Goal: Task Accomplishment & Management: Use online tool/utility

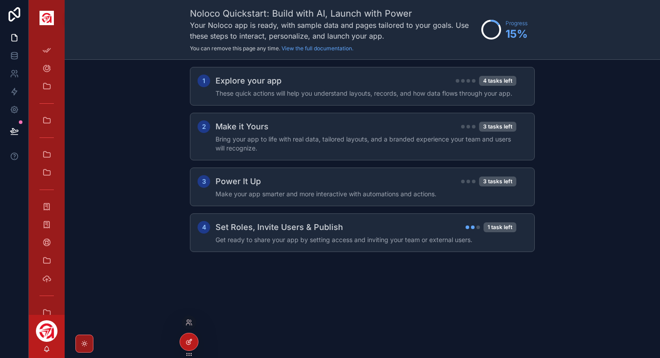
click at [188, 343] on icon at bounding box center [188, 341] width 7 height 7
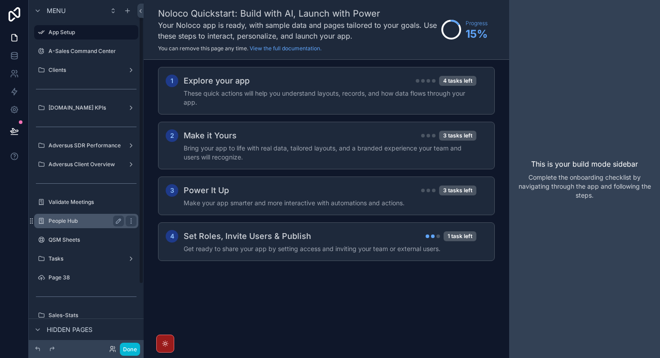
scroll to position [103, 0]
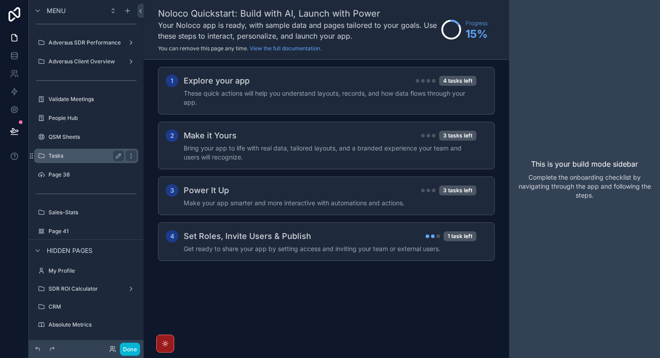
click at [74, 159] on div "Tasks" at bounding box center [85, 155] width 75 height 11
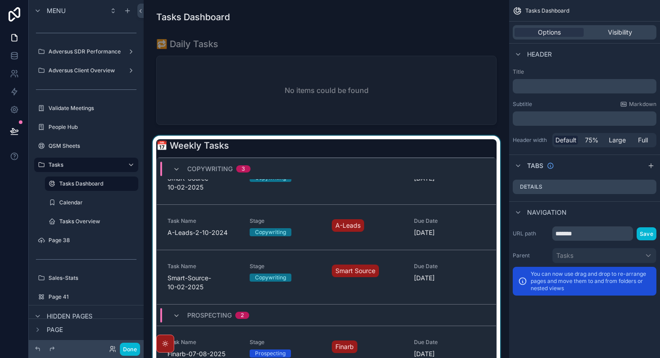
scroll to position [12, 0]
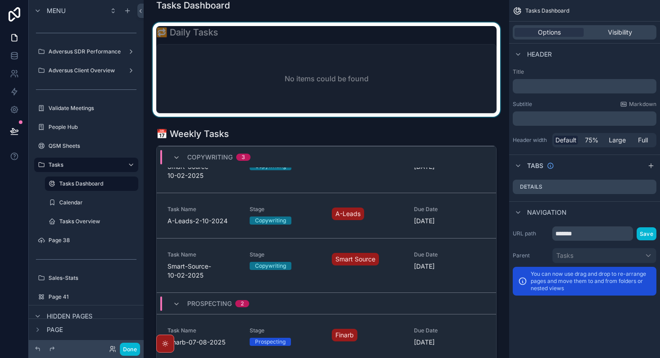
click at [308, 79] on div "scrollable content" at bounding box center [326, 69] width 351 height 94
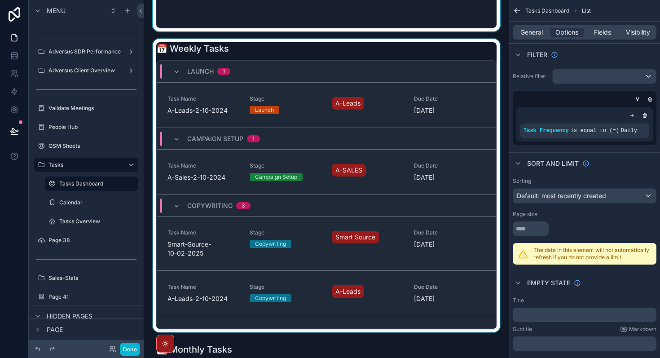
scroll to position [108, 0]
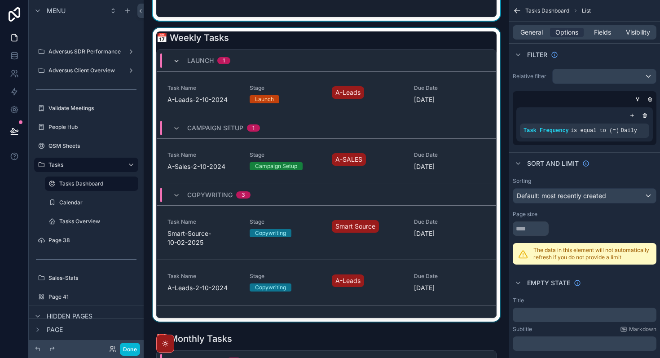
click at [173, 63] on icon "scrollable content" at bounding box center [176, 60] width 7 height 7
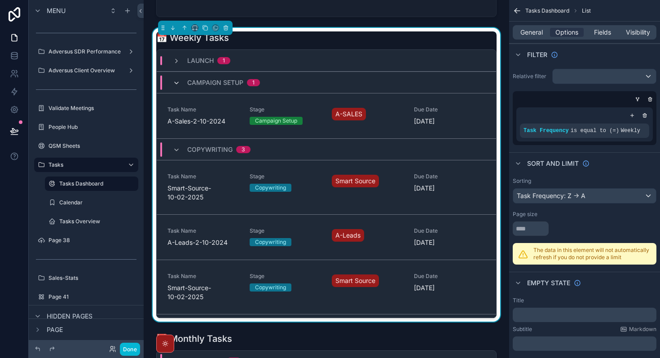
click at [174, 85] on icon "scrollable content" at bounding box center [176, 82] width 7 height 7
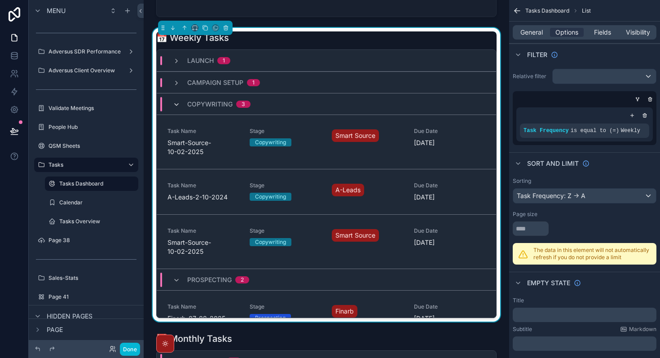
click at [177, 106] on icon "scrollable content" at bounding box center [176, 104] width 7 height 7
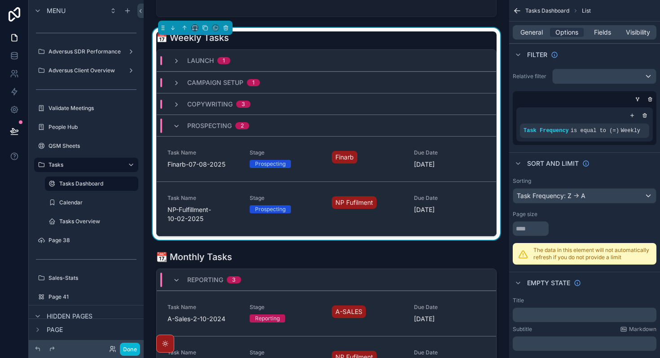
click at [179, 132] on div "Prospecting 2" at bounding box center [211, 126] width 76 height 14
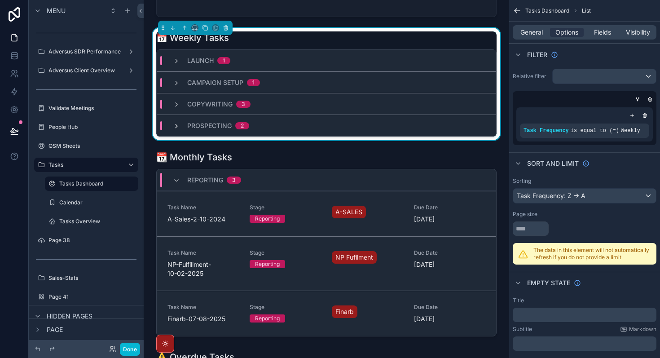
click at [175, 125] on icon "scrollable content" at bounding box center [176, 126] width 7 height 7
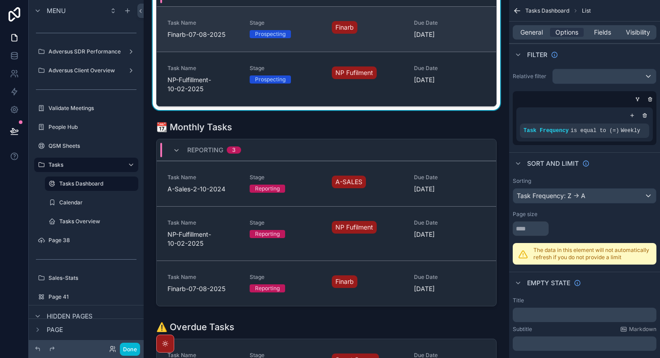
scroll to position [264, 0]
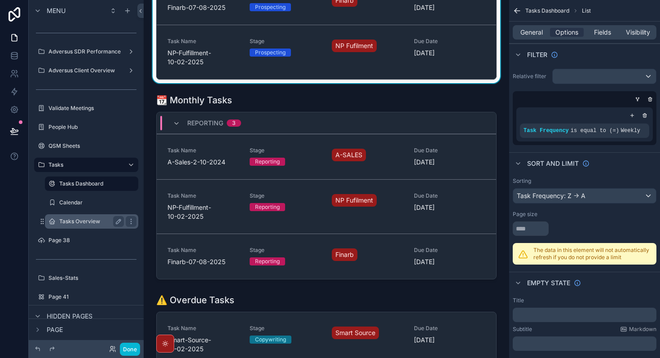
click at [88, 222] on label "Tasks Overview" at bounding box center [89, 221] width 61 height 7
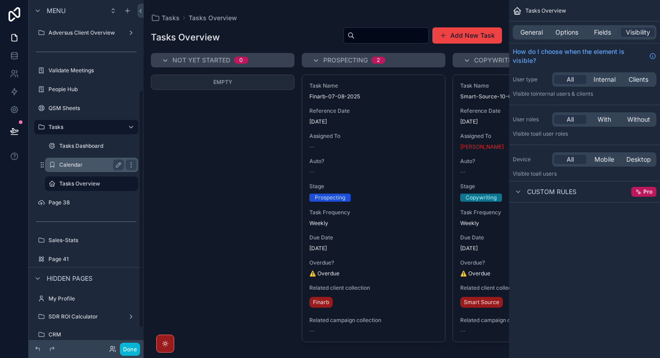
click at [75, 168] on div "Calendar" at bounding box center [91, 164] width 65 height 11
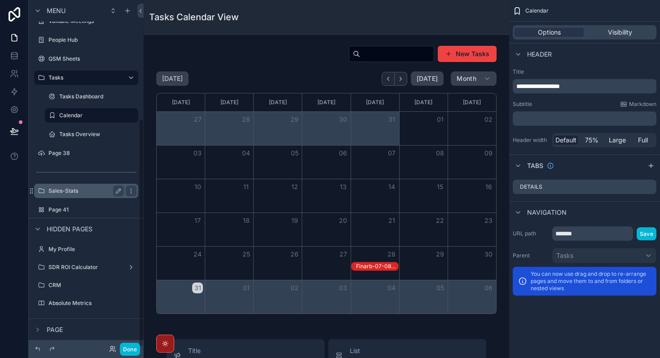
click at [75, 192] on label "Sales-Stats" at bounding box center [84, 190] width 72 height 7
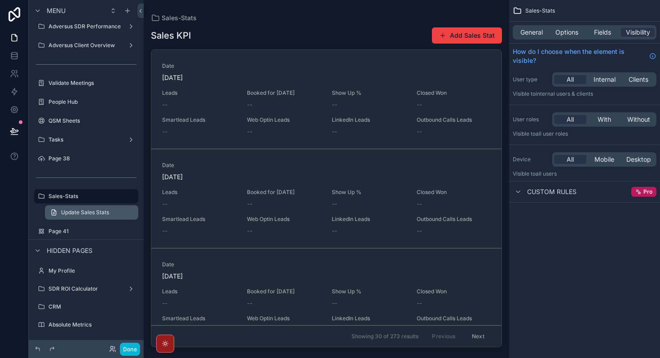
click at [84, 214] on span "Update Sales Stats" at bounding box center [85, 212] width 48 height 7
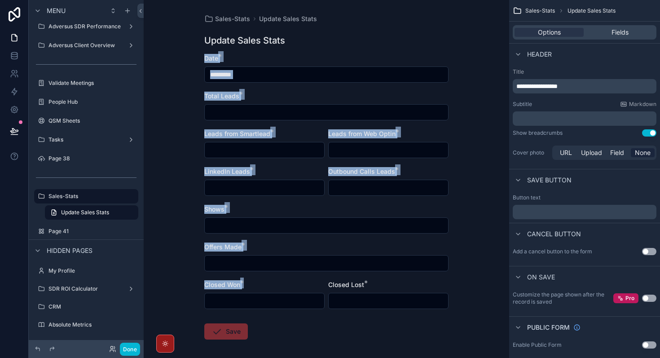
drag, startPoint x: 193, startPoint y: 57, endPoint x: 404, endPoint y: 279, distance: 306.1
click at [404, 279] on div "Sales-Stats Update Sales Stats Update Sales Stats Date * ********* Total Leads …" at bounding box center [326, 179] width 365 height 358
click at [236, 57] on div "Date *" at bounding box center [326, 58] width 244 height 9
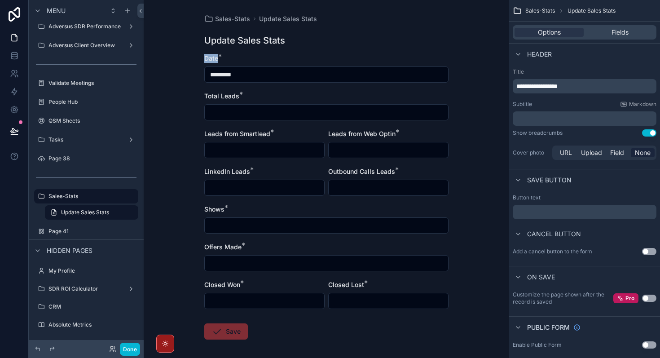
drag, startPoint x: 240, startPoint y: 59, endPoint x: 198, endPoint y: 59, distance: 41.8
click at [198, 59] on div "Sales-Stats Update Sales Stats Update Sales Stats Date * ********* Total Leads …" at bounding box center [326, 198] width 259 height 397
click at [228, 56] on div "Date *" at bounding box center [326, 58] width 244 height 9
drag, startPoint x: 228, startPoint y: 56, endPoint x: 200, endPoint y: 56, distance: 28.3
click at [200, 56] on div "Sales-Stats Update Sales Stats Update Sales Stats Date * ********* Total Leads …" at bounding box center [326, 198] width 259 height 397
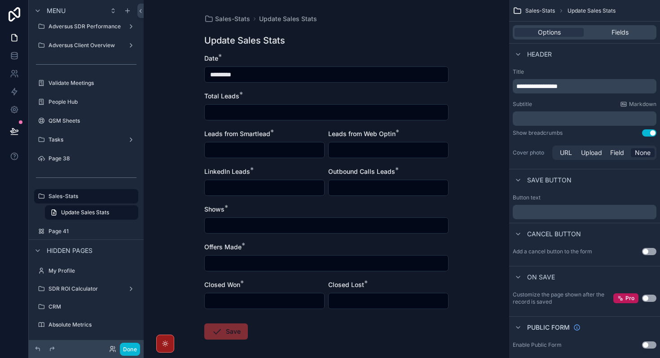
click at [264, 96] on div "Total Leads *" at bounding box center [326, 96] width 244 height 9
drag, startPoint x: 264, startPoint y: 95, endPoint x: 191, endPoint y: 95, distance: 73.6
click at [191, 95] on div "Sales-Stats Update Sales Stats Update Sales Stats Date * ********* Total Leads …" at bounding box center [326, 179] width 365 height 358
drag, startPoint x: 290, startPoint y: 136, endPoint x: 202, endPoint y: 131, distance: 87.7
click at [202, 131] on div "Sales-Stats Update Sales Stats Update Sales Stats Date * ********* Total Leads …" at bounding box center [326, 198] width 259 height 397
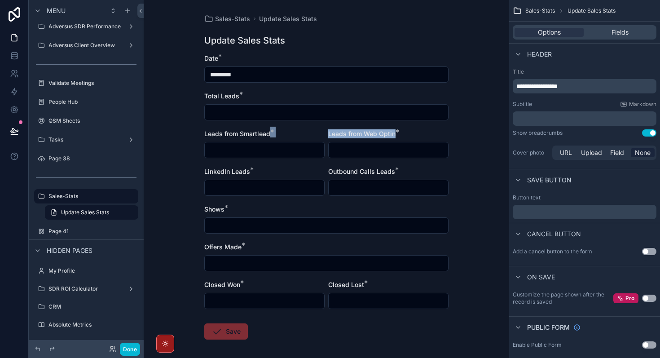
drag, startPoint x: 443, startPoint y: 137, endPoint x: 330, endPoint y: 141, distance: 113.2
click at [330, 141] on div "Leads from Web Optin *" at bounding box center [388, 143] width 120 height 29
drag, startPoint x: 263, startPoint y: 174, endPoint x: 196, endPoint y: 176, distance: 66.9
click at [196, 176] on div "Sales-Stats Update Sales Stats Update Sales Stats Date * ********* Total Leads …" at bounding box center [326, 179] width 365 height 358
click at [252, 193] on input "scrollable content" at bounding box center [264, 187] width 119 height 13
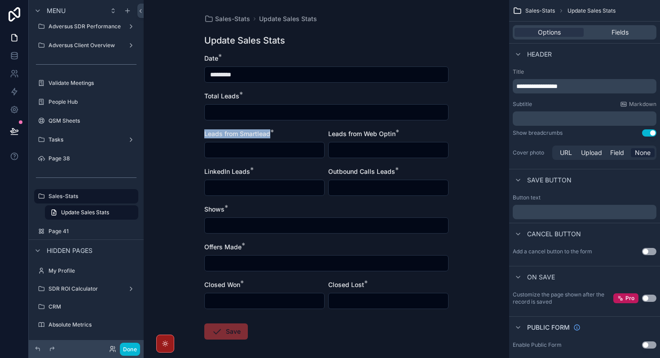
drag, startPoint x: 275, startPoint y: 136, endPoint x: 174, endPoint y: 135, distance: 100.6
click at [174, 135] on div "Sales-Stats Update Sales Stats Update Sales Stats Date * ********* Total Leads …" at bounding box center [326, 179] width 365 height 358
drag, startPoint x: 408, startPoint y: 135, endPoint x: 334, endPoint y: 135, distance: 73.6
click at [334, 135] on div "Leads from Web Optin *" at bounding box center [388, 133] width 120 height 9
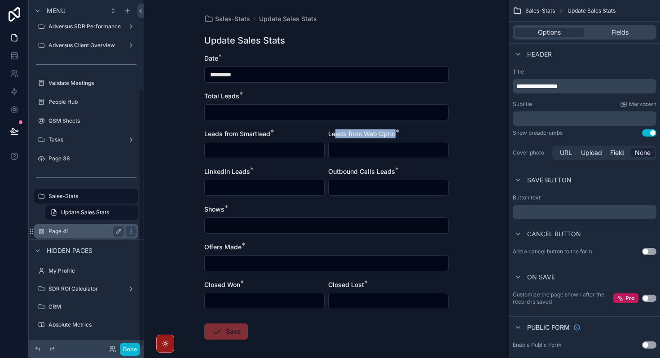
click at [55, 233] on label "Page 41" at bounding box center [84, 231] width 72 height 7
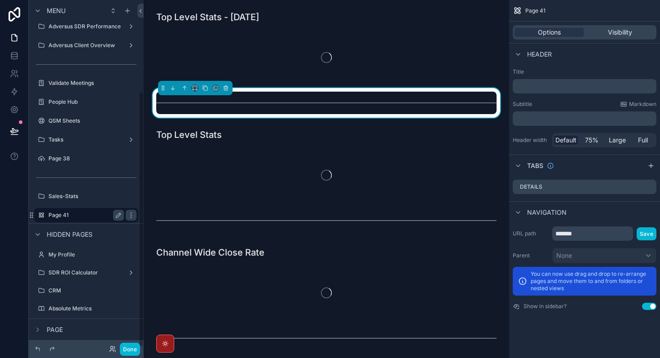
scroll to position [124, 0]
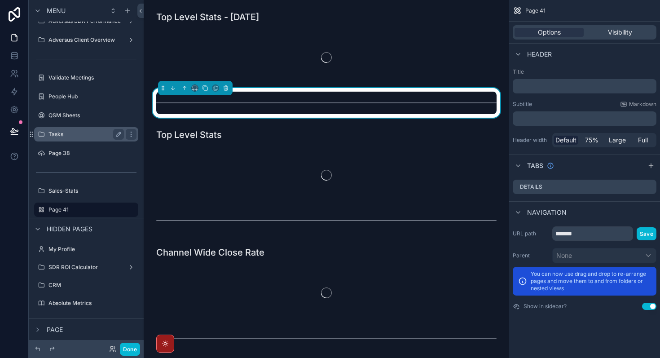
click at [59, 131] on label "Tasks" at bounding box center [84, 134] width 72 height 7
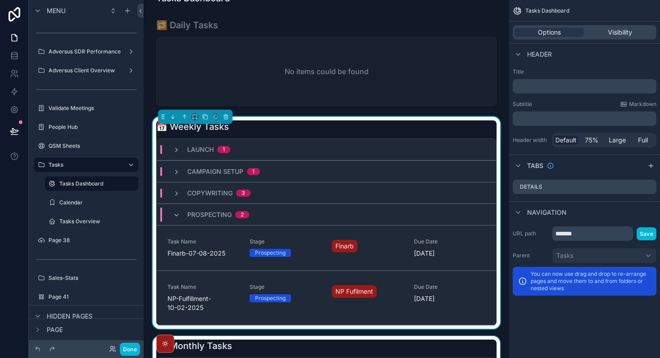
scroll to position [18, 0]
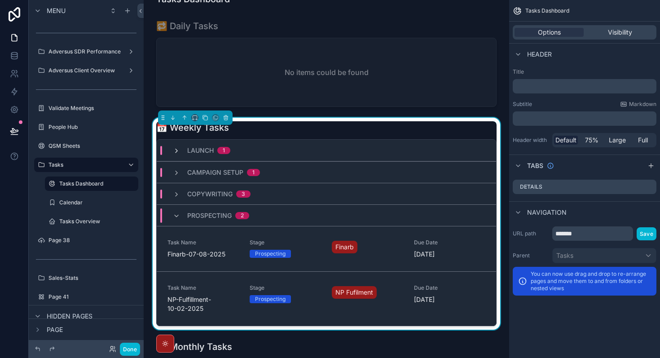
click at [175, 153] on icon "scrollable content" at bounding box center [176, 150] width 7 height 7
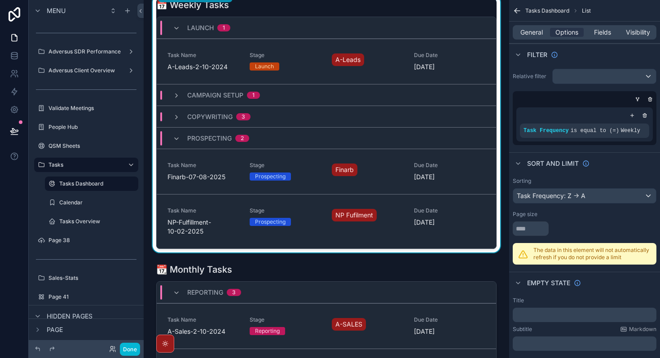
scroll to position [0, 0]
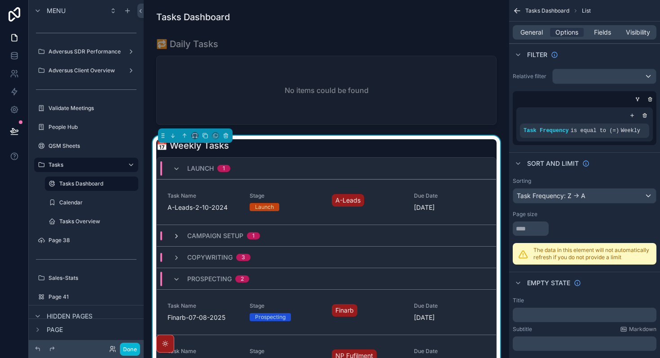
click at [178, 237] on icon "scrollable content" at bounding box center [176, 236] width 7 height 7
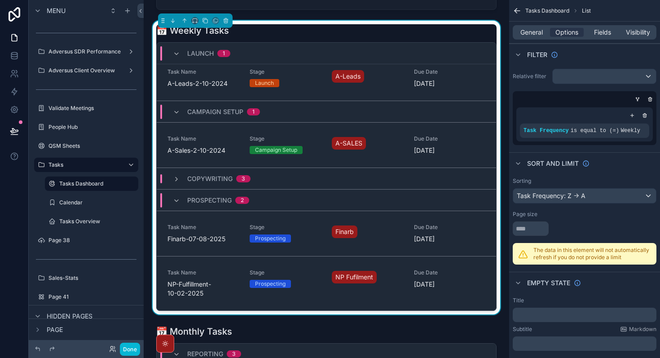
scroll to position [136, 0]
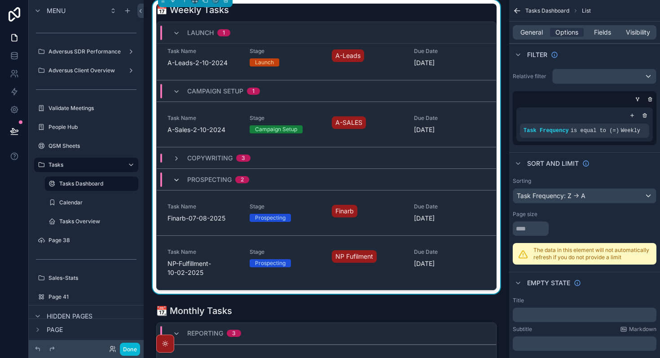
click at [176, 181] on icon "scrollable content" at bounding box center [176, 179] width 7 height 7
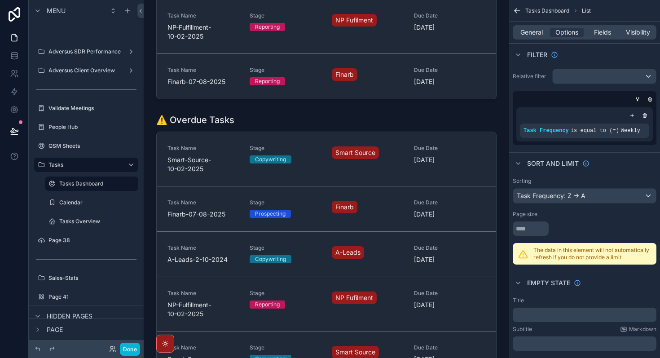
scroll to position [480, 0]
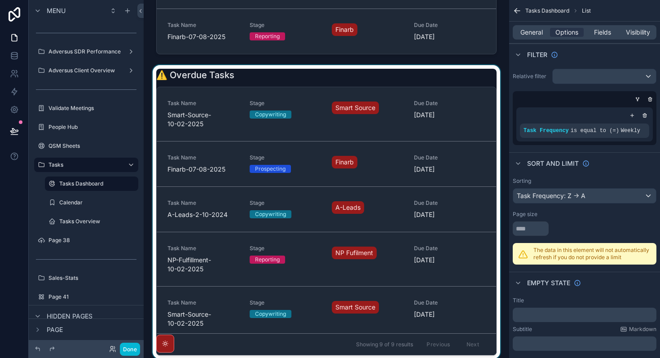
click at [208, 77] on div "scrollable content" at bounding box center [326, 212] width 351 height 294
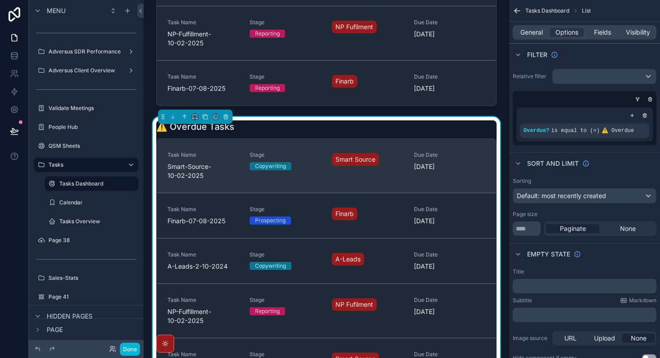
scroll to position [449, 0]
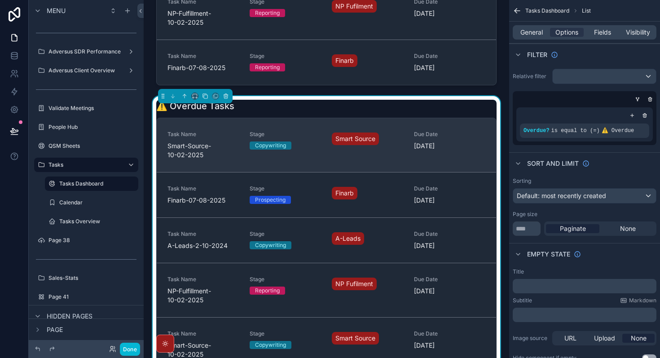
click at [428, 147] on span "[DATE]" at bounding box center [449, 145] width 71 height 9
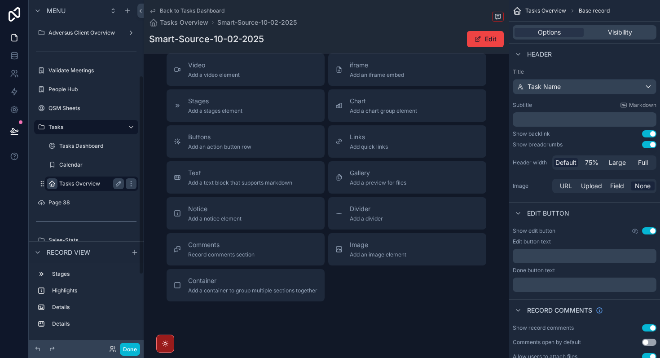
scroll to position [137, 0]
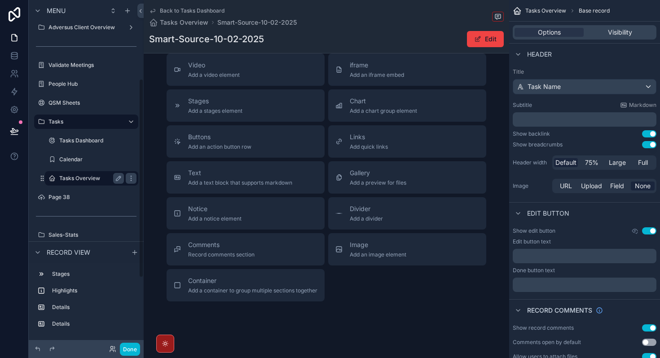
click at [78, 177] on label "Tasks Overview" at bounding box center [89, 178] width 61 height 7
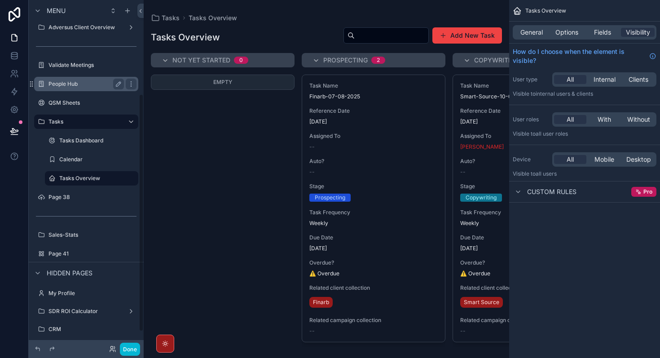
scroll to position [159, 0]
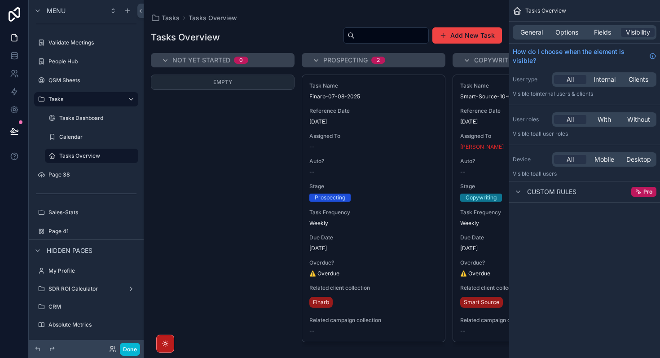
click at [164, 345] on icon "scrollable content" at bounding box center [165, 343] width 7 height 7
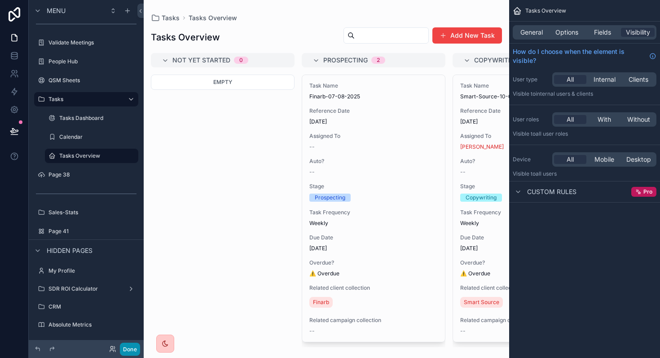
click at [123, 351] on button "Done" at bounding box center [130, 349] width 20 height 13
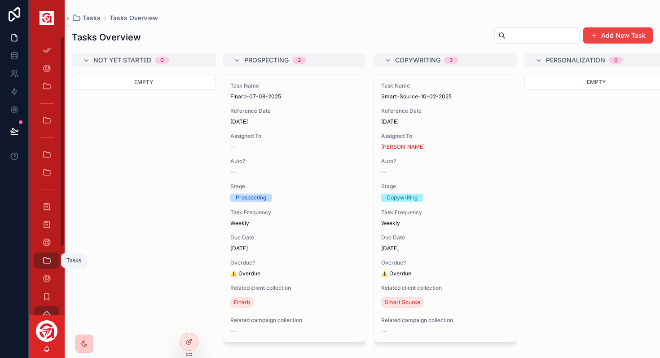
scroll to position [89, 0]
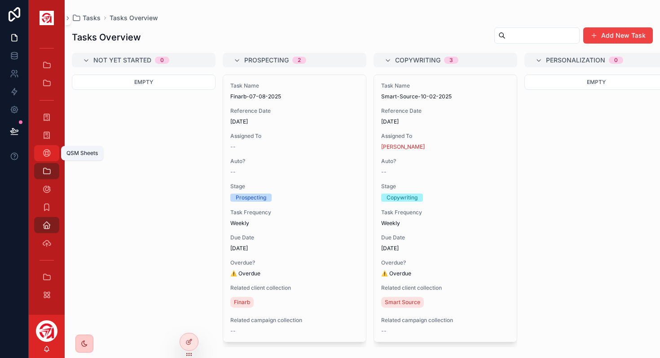
click at [47, 151] on icon "scrollable content" at bounding box center [46, 153] width 9 height 9
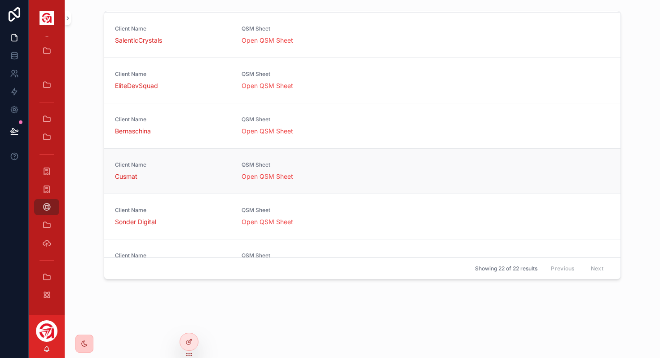
scroll to position [194, 0]
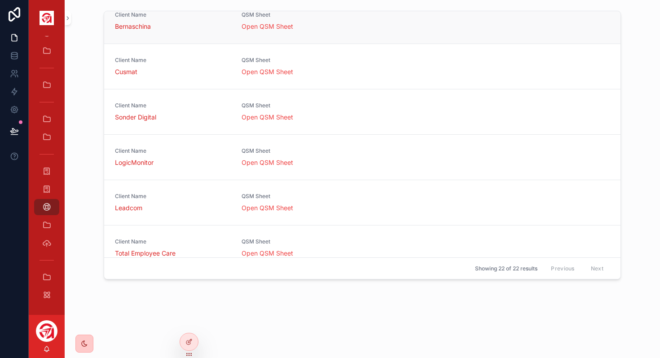
click at [267, 22] on div "QSM Sheet Open QSM Sheet" at bounding box center [300, 21] width 116 height 20
click at [269, 26] on link "Open QSM Sheet" at bounding box center [268, 26] width 52 height 8
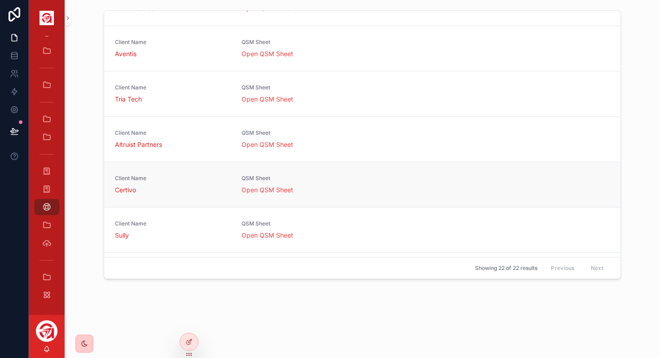
scroll to position [751, 0]
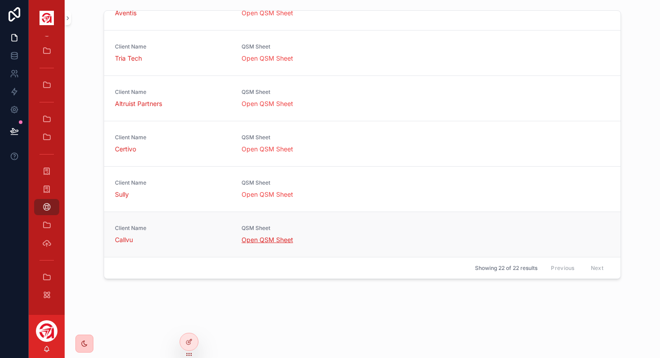
click at [266, 243] on link "Open QSM Sheet" at bounding box center [268, 240] width 52 height 8
click at [286, 196] on link "Open QSM Sheet" at bounding box center [268, 194] width 52 height 8
click at [270, 145] on span "Open QSM Sheet" at bounding box center [300, 149] width 116 height 9
click at [271, 149] on link "Open QSM Sheet" at bounding box center [268, 149] width 52 height 8
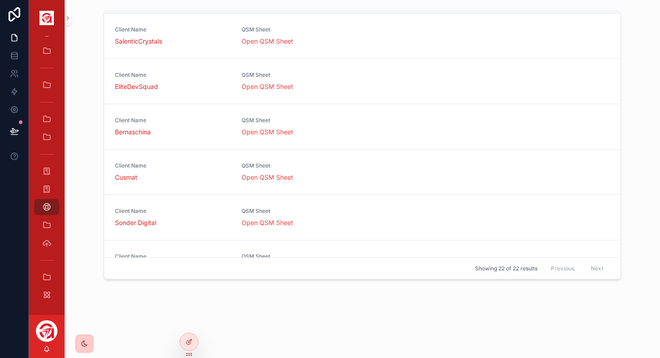
scroll to position [0, 0]
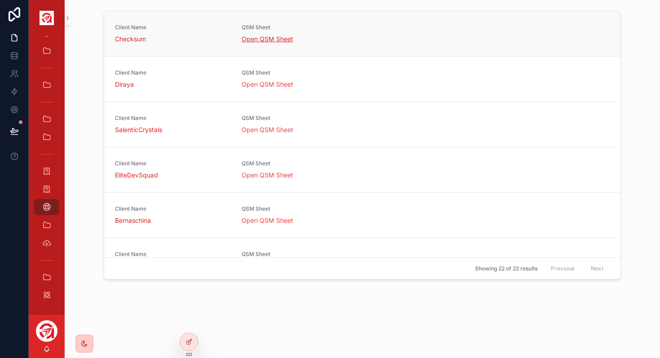
click at [277, 41] on link "Open QSM Sheet" at bounding box center [268, 39] width 52 height 8
click at [281, 87] on link "Open QSM Sheet" at bounding box center [268, 84] width 52 height 8
click at [48, 84] on icon "scrollable content" at bounding box center [46, 84] width 9 height 9
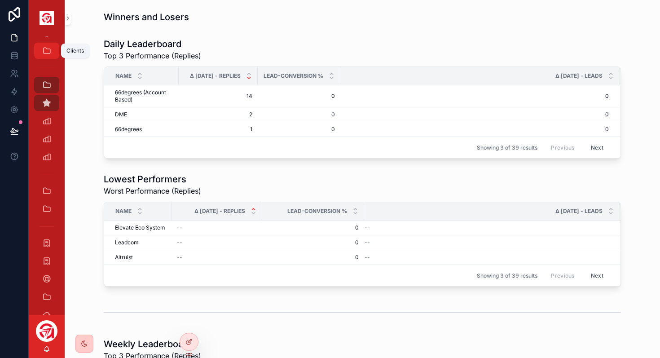
click at [48, 48] on icon "scrollable content" at bounding box center [46, 50] width 9 height 9
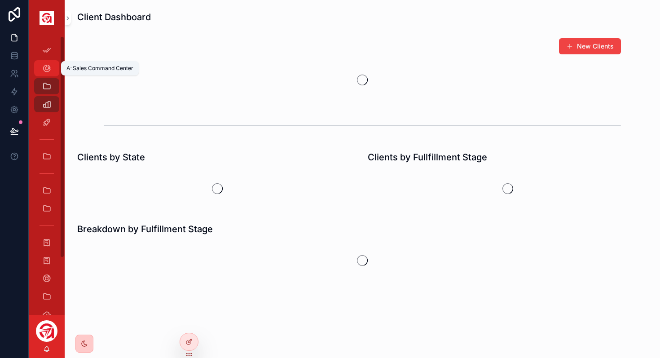
click at [47, 67] on icon "scrollable content" at bounding box center [46, 68] width 9 height 9
